Goal: Transaction & Acquisition: Purchase product/service

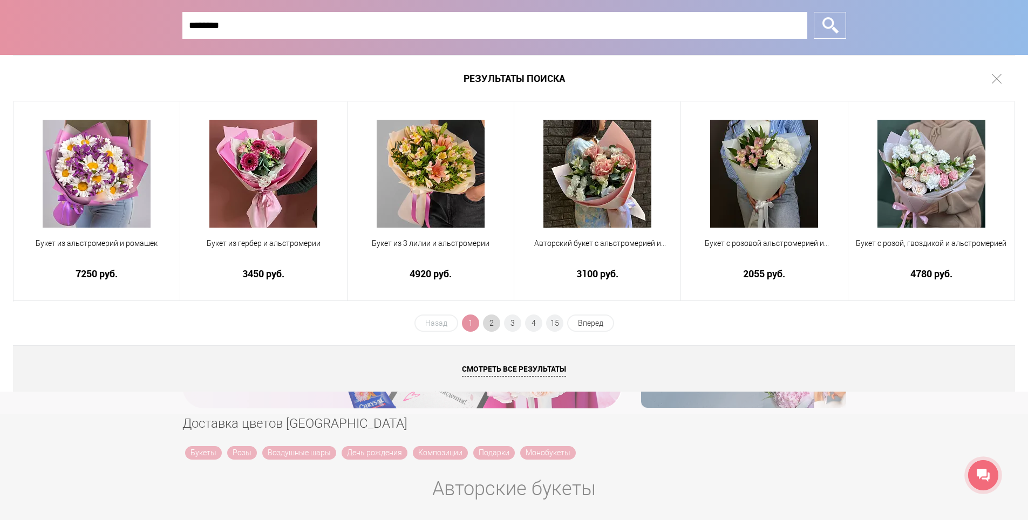
type input "********"
click at [490, 327] on span "2" at bounding box center [491, 322] width 17 height 17
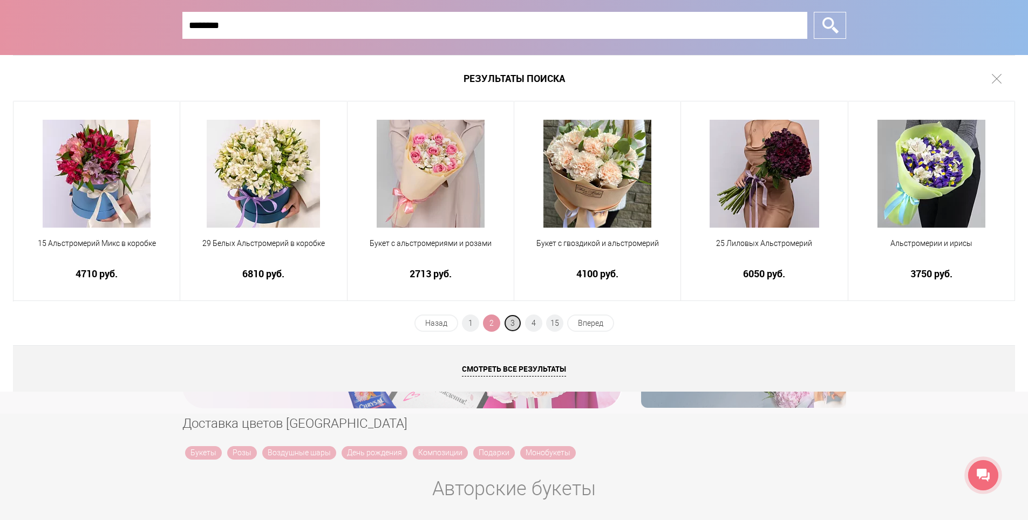
click at [511, 326] on span "3" at bounding box center [512, 322] width 17 height 17
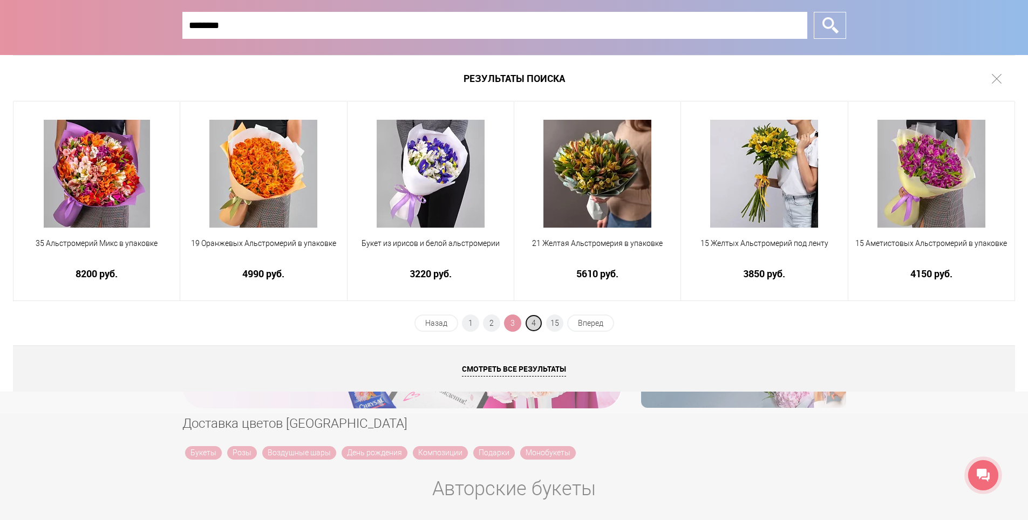
click at [531, 322] on span "4" at bounding box center [533, 322] width 17 height 17
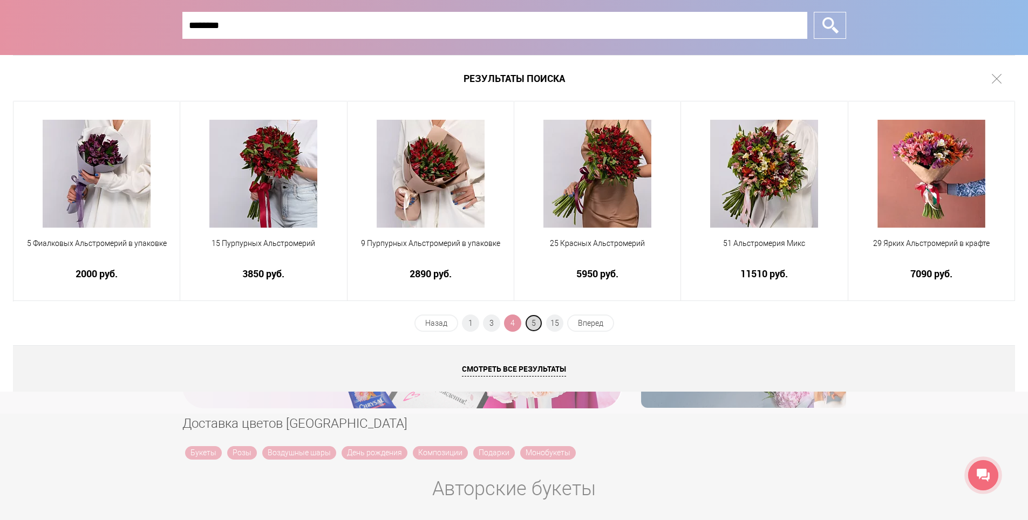
click at [538, 326] on span "5" at bounding box center [533, 322] width 17 height 17
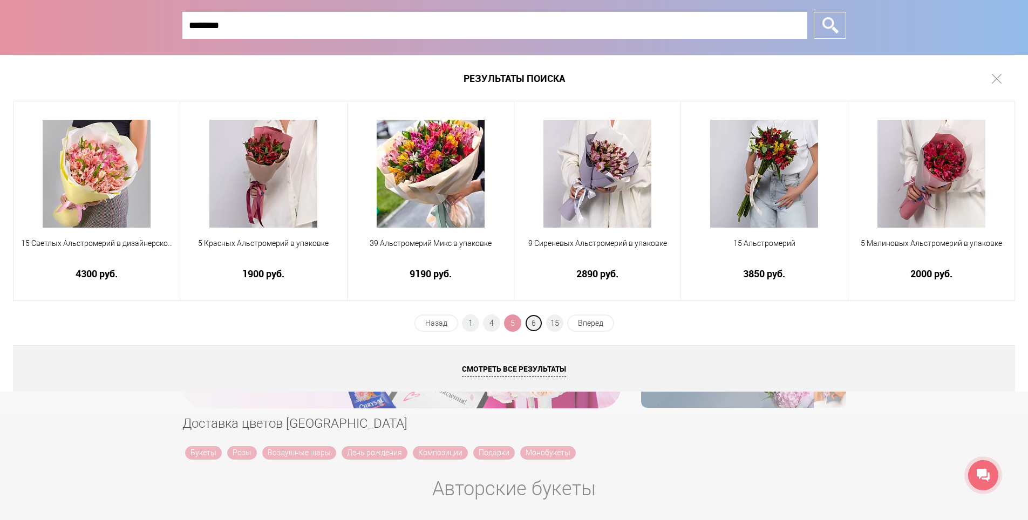
click at [538, 326] on span "6" at bounding box center [533, 322] width 17 height 17
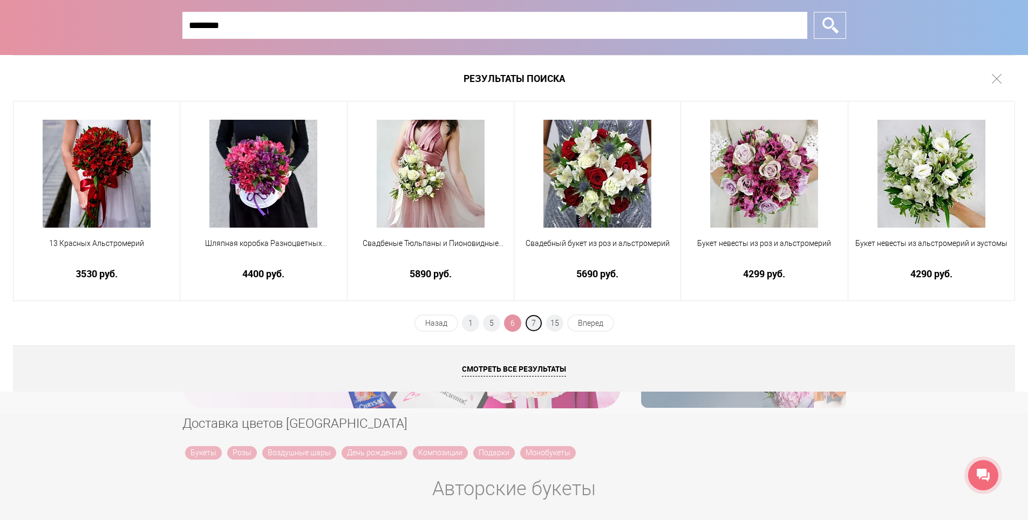
click at [538, 326] on span "7" at bounding box center [533, 322] width 17 height 17
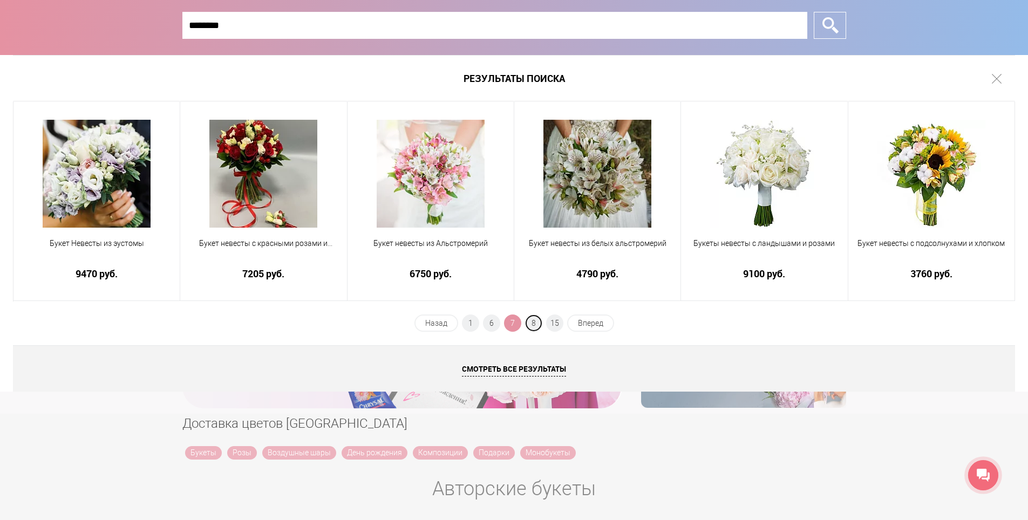
click at [538, 326] on span "8" at bounding box center [533, 322] width 17 height 17
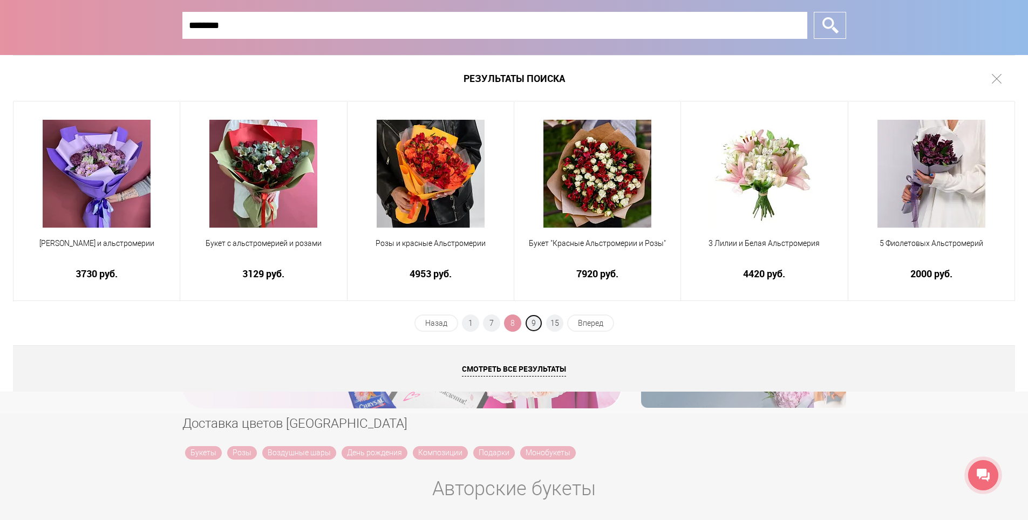
click at [538, 326] on span "9" at bounding box center [533, 322] width 17 height 17
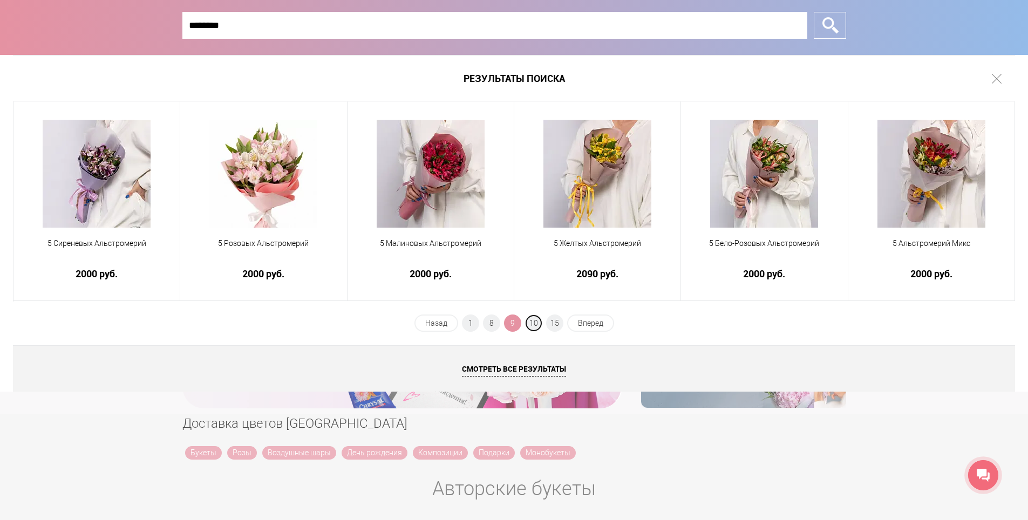
click at [538, 326] on span "10" at bounding box center [533, 322] width 17 height 17
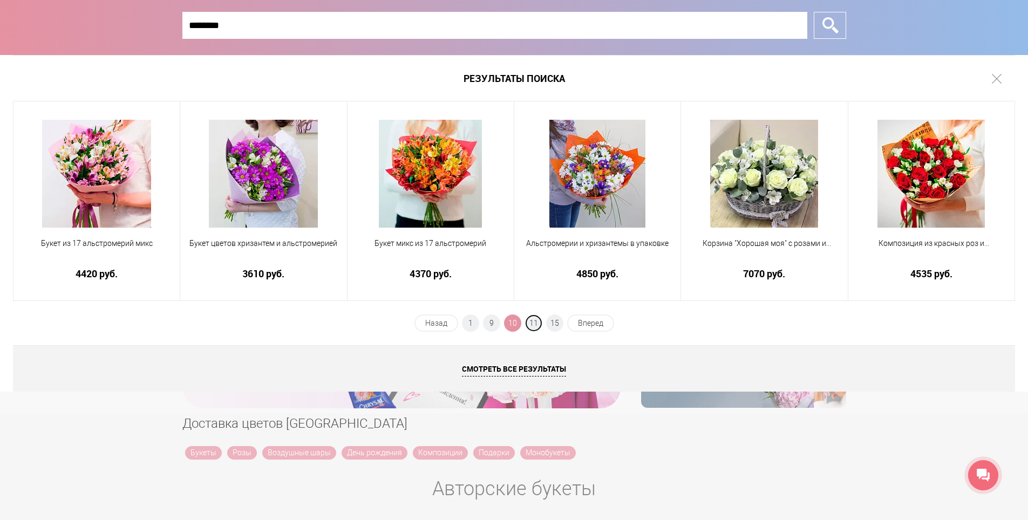
click at [538, 326] on span "11" at bounding box center [533, 322] width 17 height 17
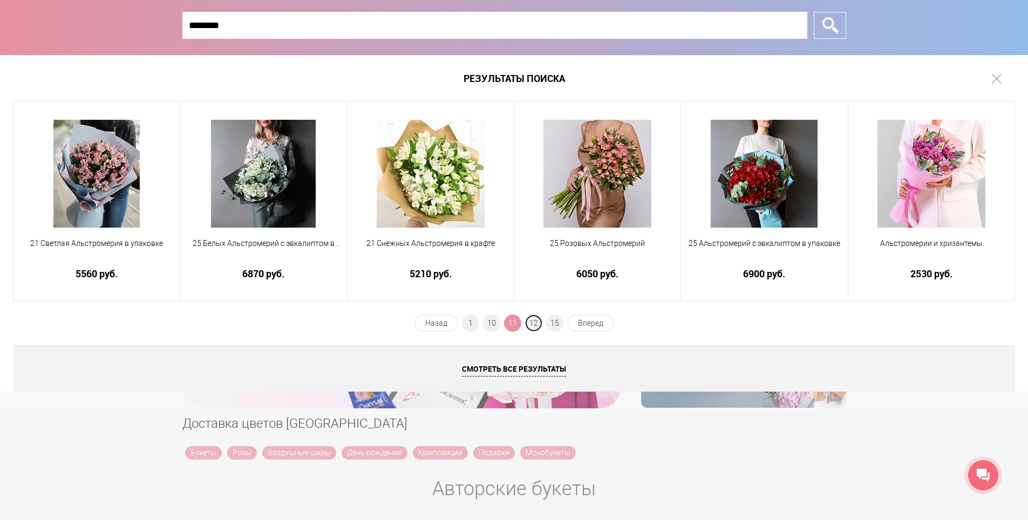
click at [538, 326] on span "12" at bounding box center [533, 322] width 17 height 17
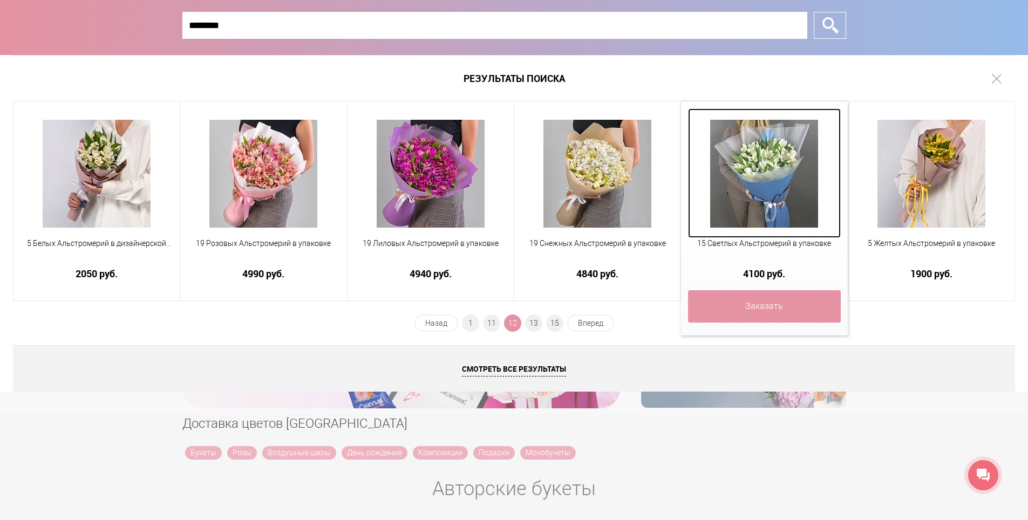
click at [783, 172] on img at bounding box center [764, 174] width 108 height 108
